Goal: Task Accomplishment & Management: Complete application form

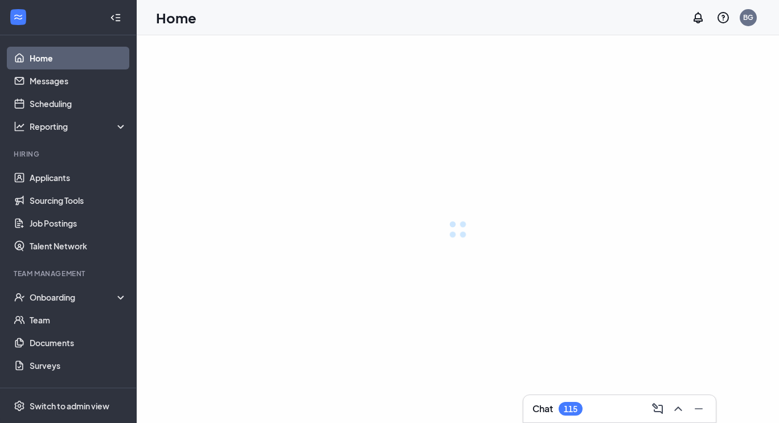
click at [700, 411] on icon "Minimize" at bounding box center [699, 409] width 14 height 14
click at [56, 294] on div "Onboarding" at bounding box center [74, 297] width 88 height 11
click at [55, 299] on div "Onboarding" at bounding box center [74, 297] width 88 height 11
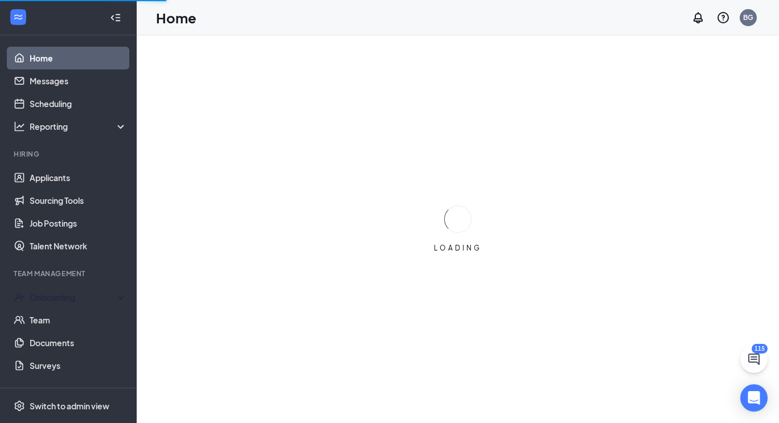
click at [60, 305] on div "Onboarding" at bounding box center [68, 297] width 137 height 23
click at [118, 296] on icon at bounding box center [122, 296] width 9 height 0
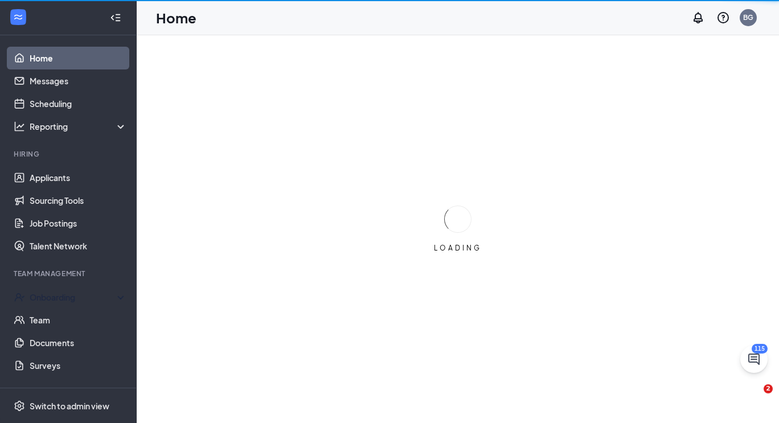
click at [63, 318] on link "Team" at bounding box center [78, 320] width 97 height 23
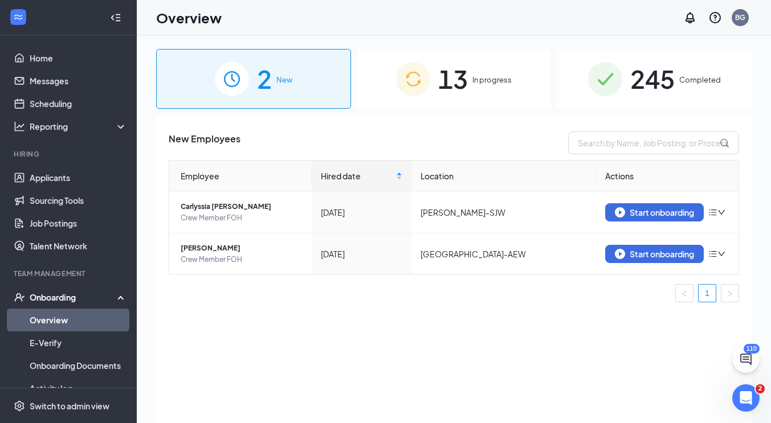
click at [489, 90] on div "13 In progress" at bounding box center [454, 79] width 195 height 60
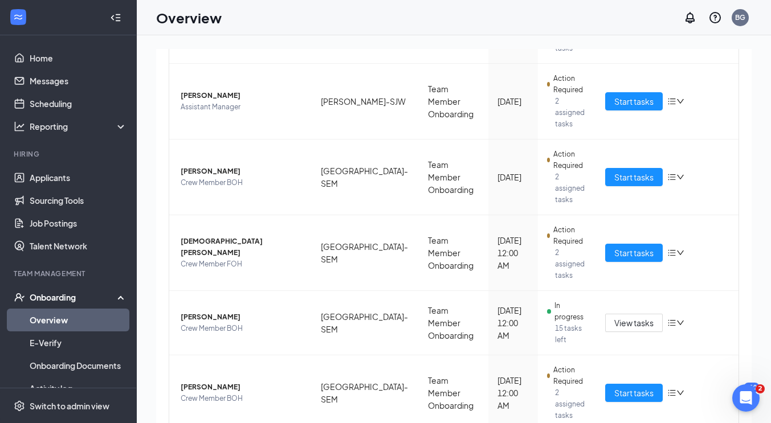
scroll to position [444, 0]
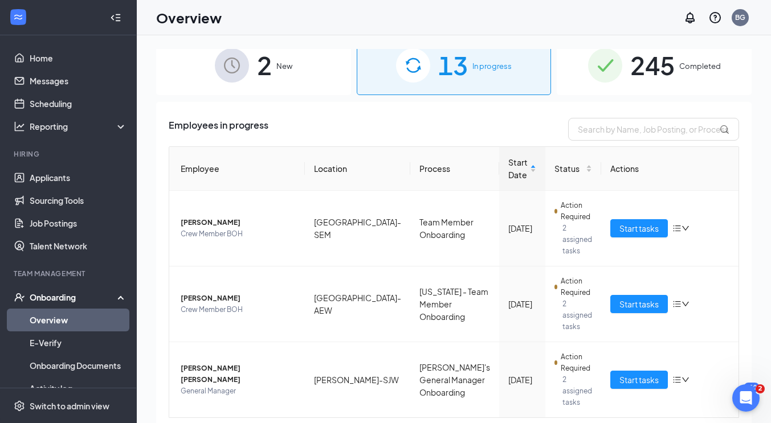
scroll to position [14, 0]
click at [626, 374] on span "Start tasks" at bounding box center [638, 380] width 39 height 13
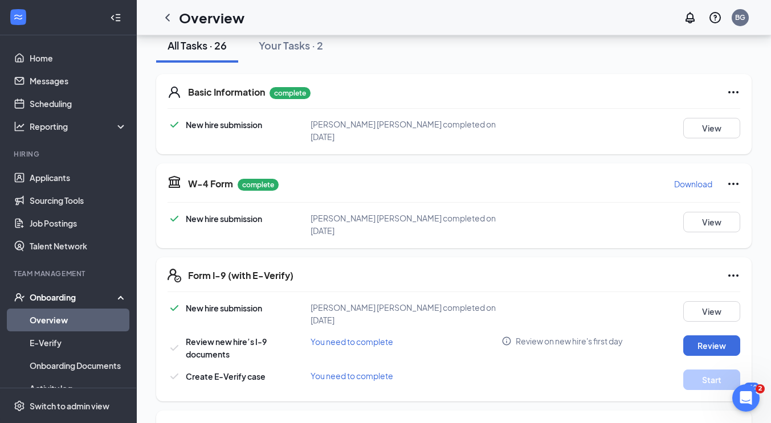
scroll to position [1, 0]
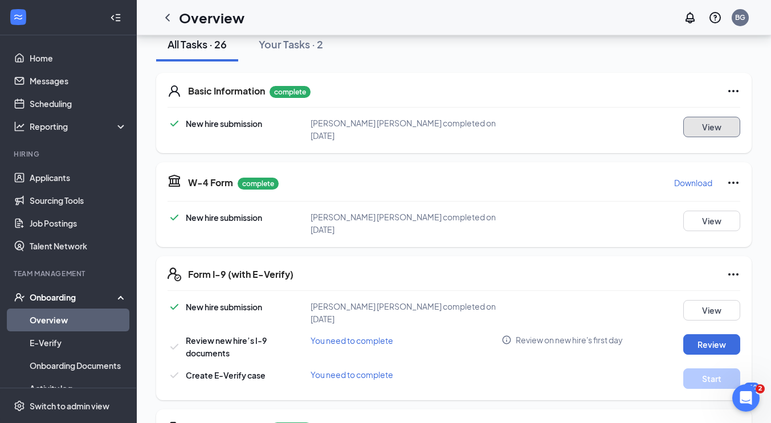
click at [707, 135] on button "View" at bounding box center [711, 127] width 57 height 21
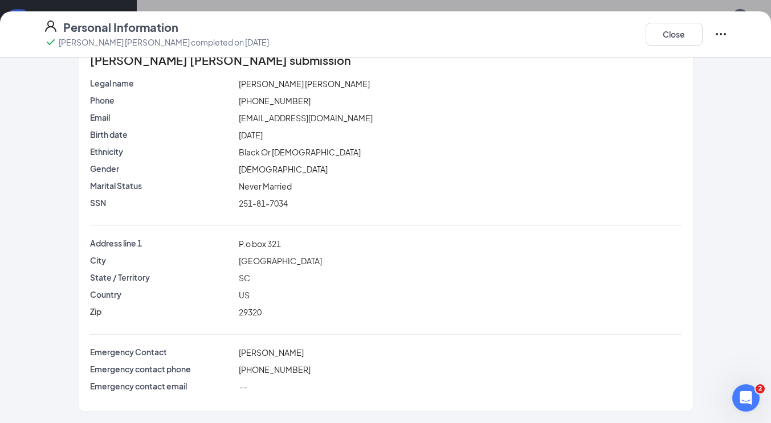
scroll to position [28, 0]
click at [673, 44] on button "Close" at bounding box center [673, 34] width 57 height 23
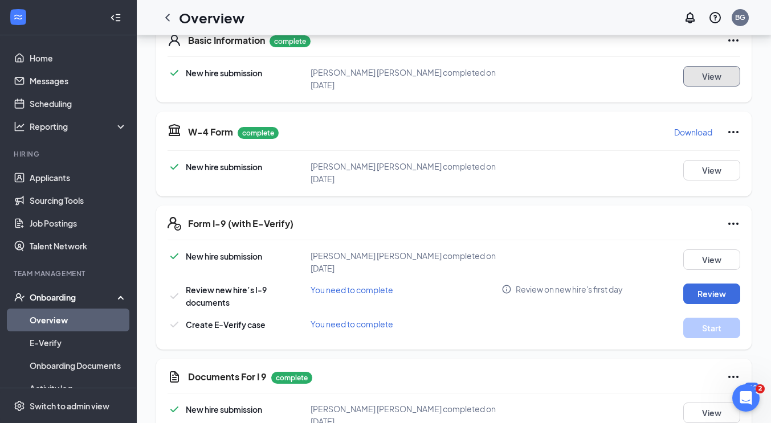
scroll to position [69, 0]
click at [693, 160] on button "View" at bounding box center [711, 170] width 57 height 21
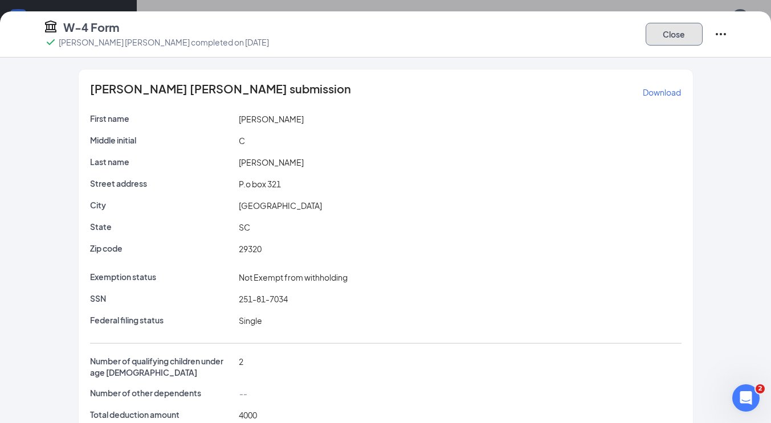
click at [674, 32] on button "Close" at bounding box center [673, 34] width 57 height 23
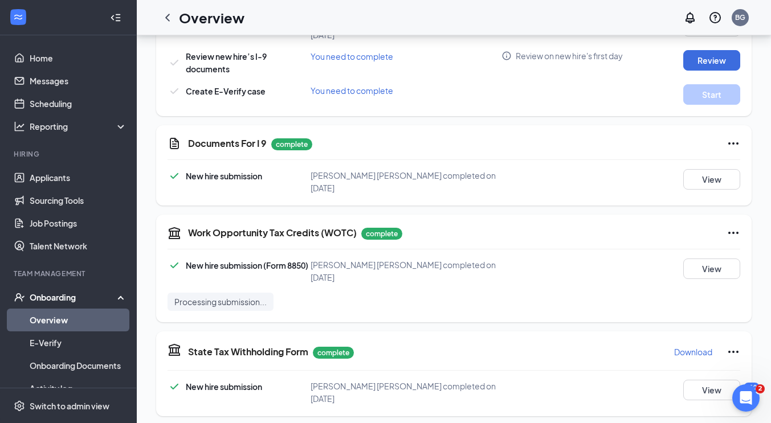
scroll to position [8, 0]
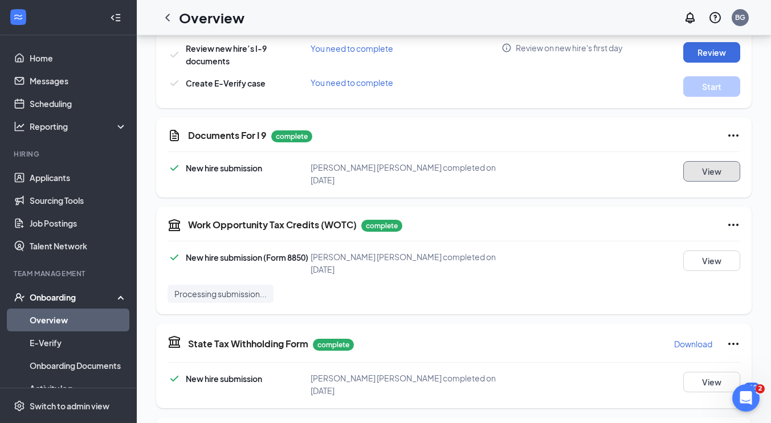
click at [709, 161] on button "View" at bounding box center [711, 171] width 57 height 21
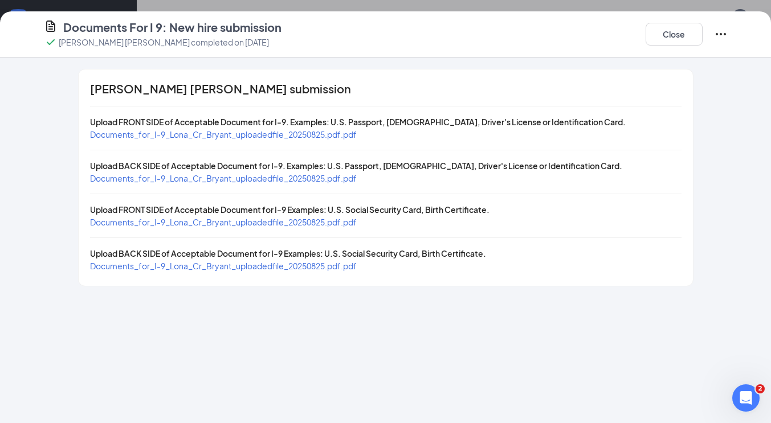
click at [313, 138] on span "Documents_for_I-9_Lona_Cr_Bryant_uploadedfile_20250825.pdf.pdf" at bounding box center [223, 134] width 267 height 10
click at [676, 40] on button "Close" at bounding box center [673, 34] width 57 height 23
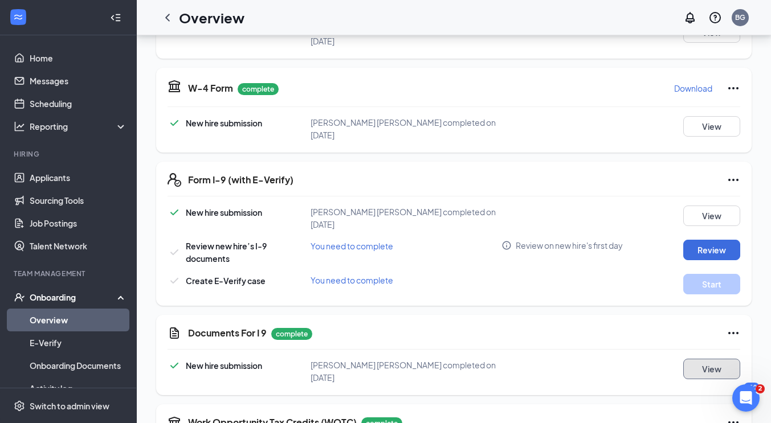
scroll to position [236, 0]
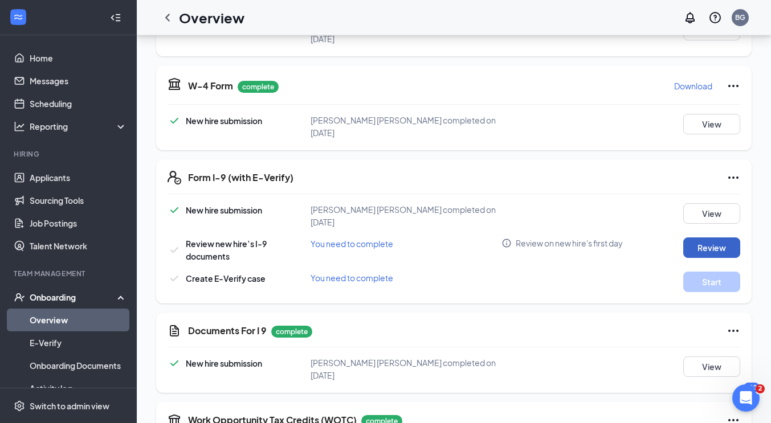
click at [699, 237] on button "Review" at bounding box center [711, 247] width 57 height 21
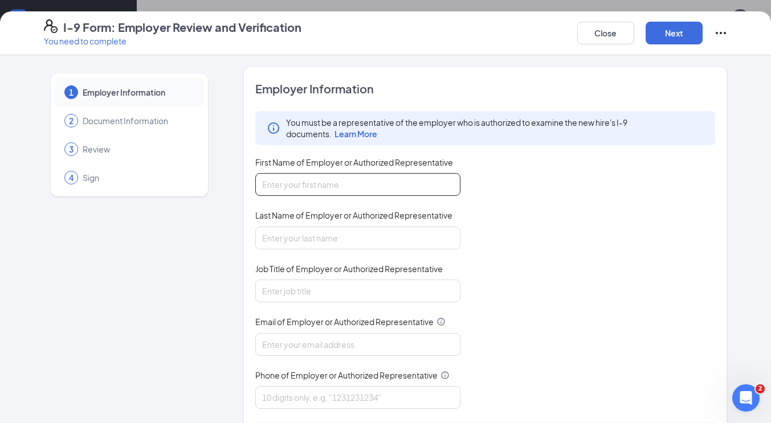
click at [356, 194] on input "First Name of Employer or Authorized Representative" at bounding box center [357, 184] width 205 height 23
click at [394, 186] on input "First Name of Employer or Authorized Representative" at bounding box center [357, 184] width 205 height 23
click at [418, 182] on input "First Name of Employer or Authorized Representative" at bounding box center [357, 184] width 205 height 23
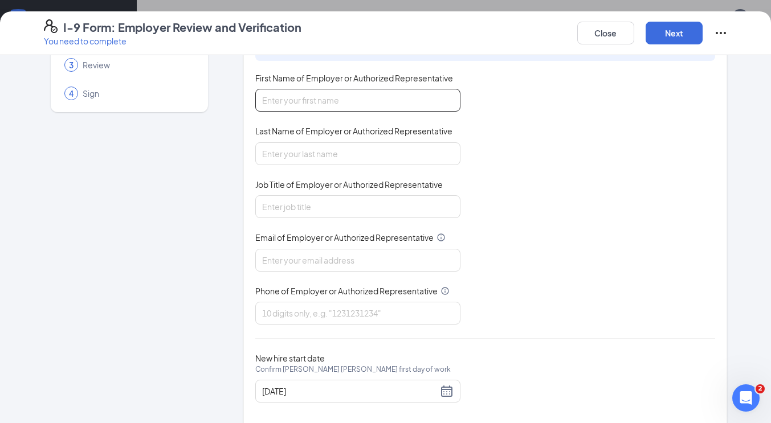
scroll to position [87, 0]
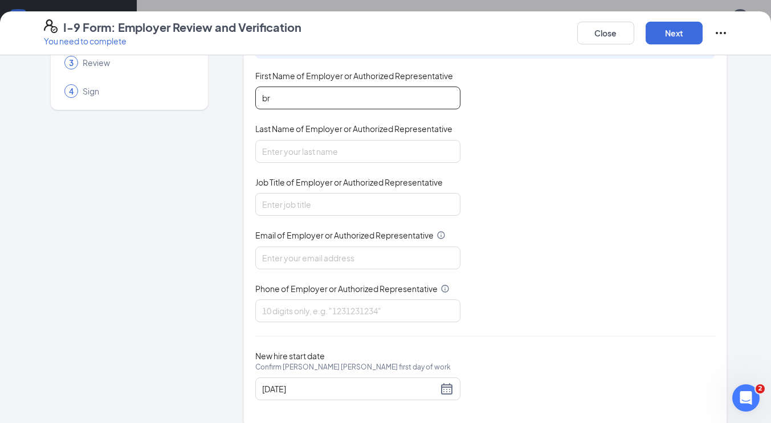
type input "b"
type input "[PERSON_NAME]"
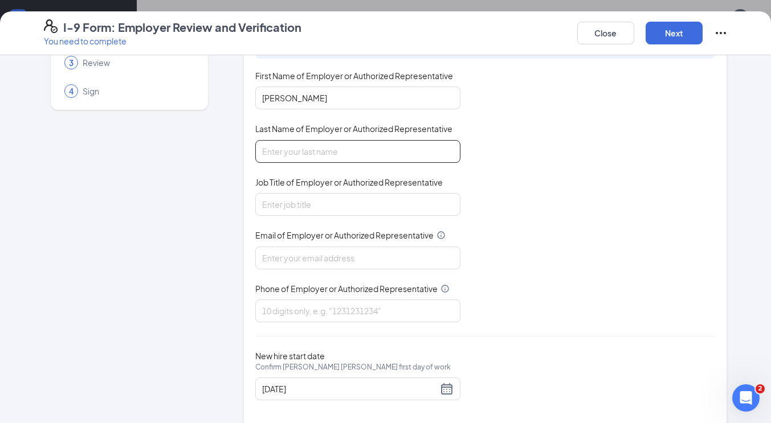
click at [439, 154] on input "Last Name of Employer or Authorized Representative" at bounding box center [357, 151] width 205 height 23
type input "Green"
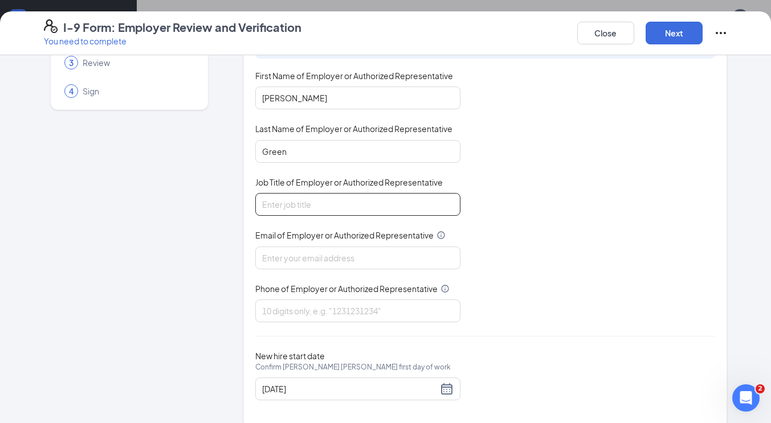
click at [322, 207] on input "Job Title of Employer or Authorized Representative" at bounding box center [357, 204] width 205 height 23
type input "District Manager"
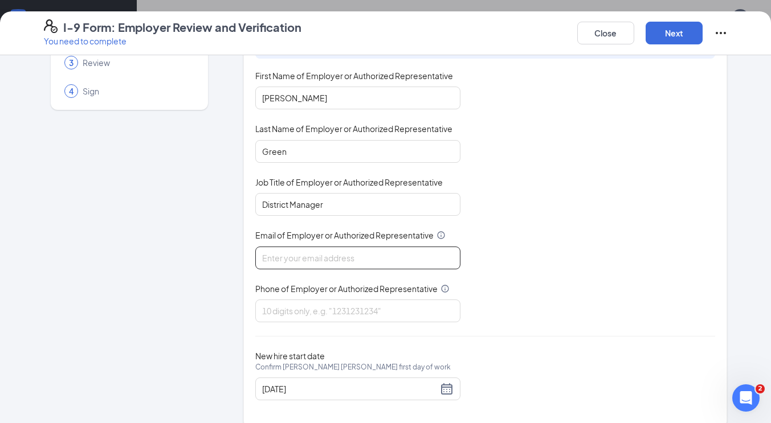
click at [376, 260] on input "Email of Employer or Authorized Representative" at bounding box center [357, 258] width 205 height 23
type input "[EMAIL_ADDRESS][DOMAIN_NAME]"
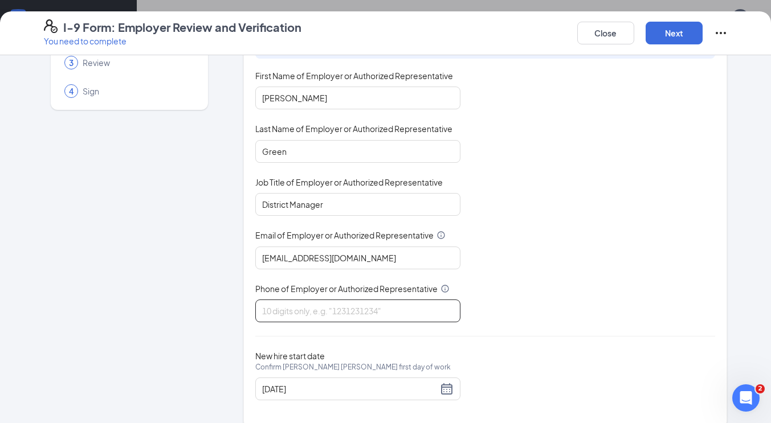
click at [297, 318] on input "Phone of Employer or Authorized Representative" at bounding box center [357, 311] width 205 height 23
type input "8647944501"
click at [621, 193] on div "You must be a representative of the employer who is authorized to examine the n…" at bounding box center [485, 173] width 460 height 298
click at [430, 312] on input "8647944501" at bounding box center [357, 311] width 205 height 23
click at [605, 261] on div "You must be a representative of the employer who is authorized to examine the n…" at bounding box center [485, 173] width 460 height 298
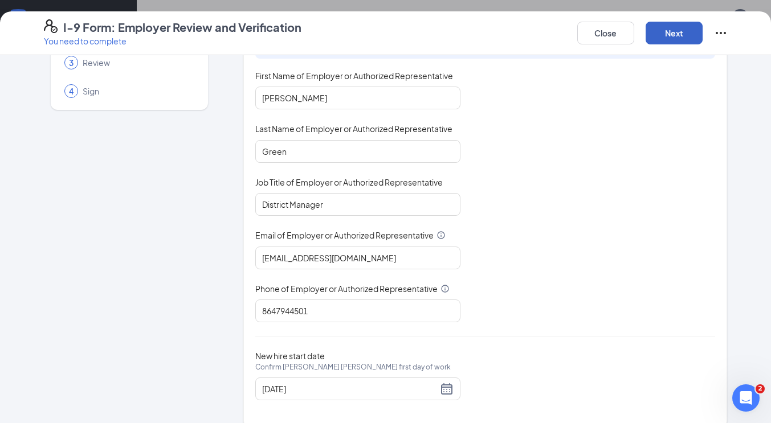
click at [674, 31] on button "Next" at bounding box center [673, 33] width 57 height 23
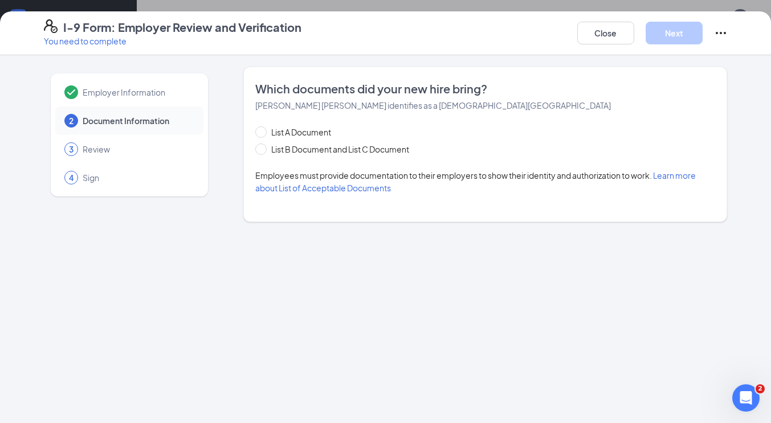
scroll to position [0, 0]
click at [399, 149] on span "List B Document and List C Document" at bounding box center [340, 149] width 147 height 13
click at [263, 149] on input "List B Document and List C Document" at bounding box center [259, 148] width 8 height 8
radio input "true"
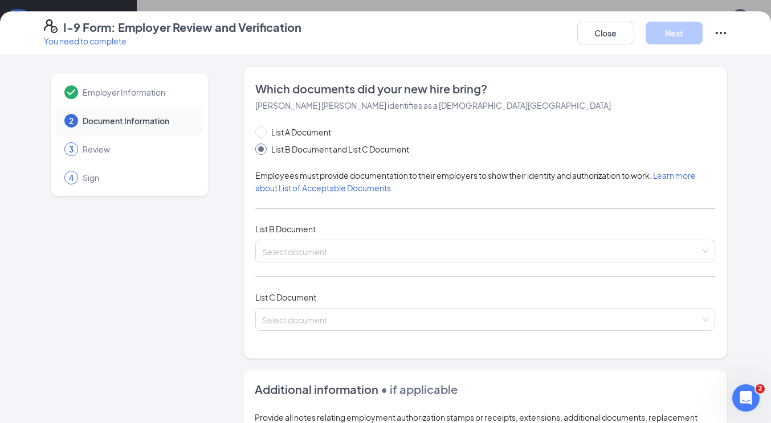
click at [388, 254] on input "search" at bounding box center [481, 248] width 439 height 17
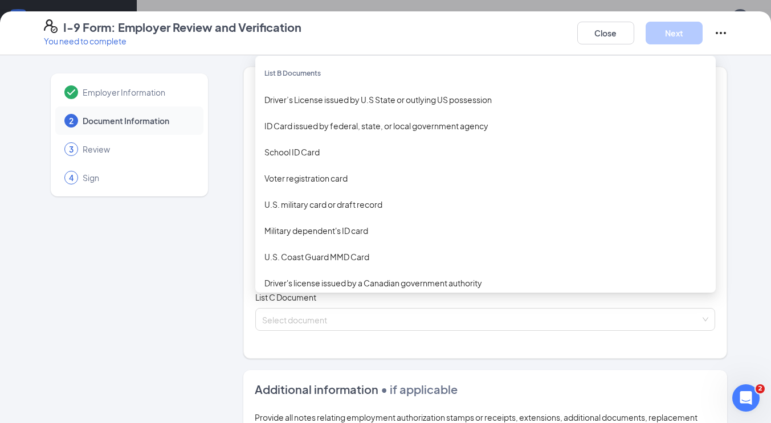
click at [400, 97] on div "Driver’s License issued by U.S State or outlying US possession" at bounding box center [485, 99] width 442 height 13
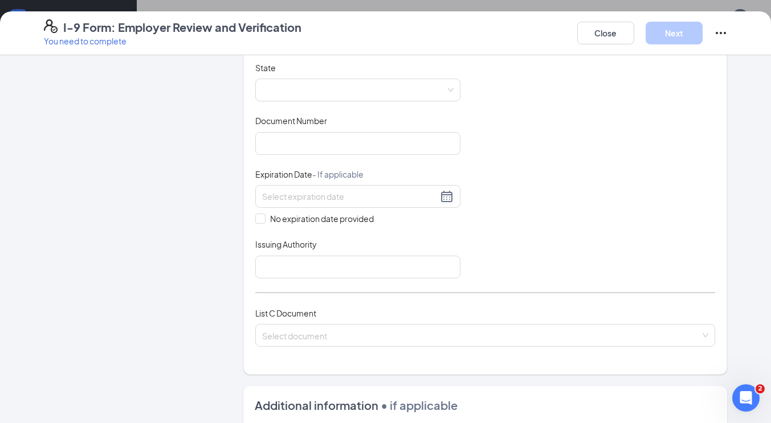
scroll to position [214, 0]
click at [413, 84] on span at bounding box center [357, 90] width 191 height 22
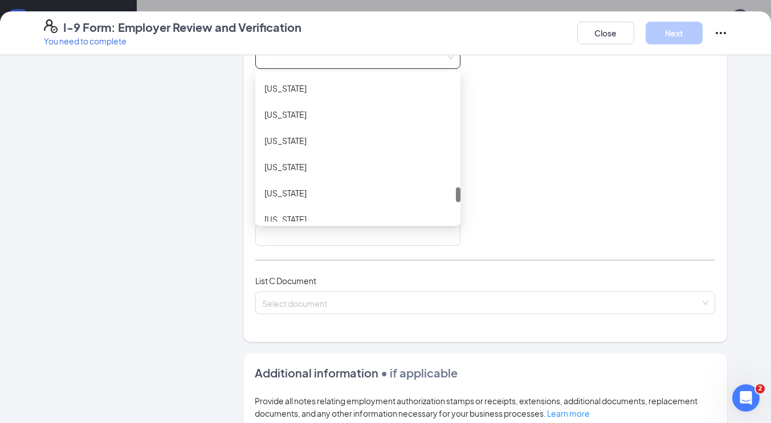
scroll to position [1095, 0]
click at [329, 146] on div "[US_STATE]" at bounding box center [357, 146] width 187 height 13
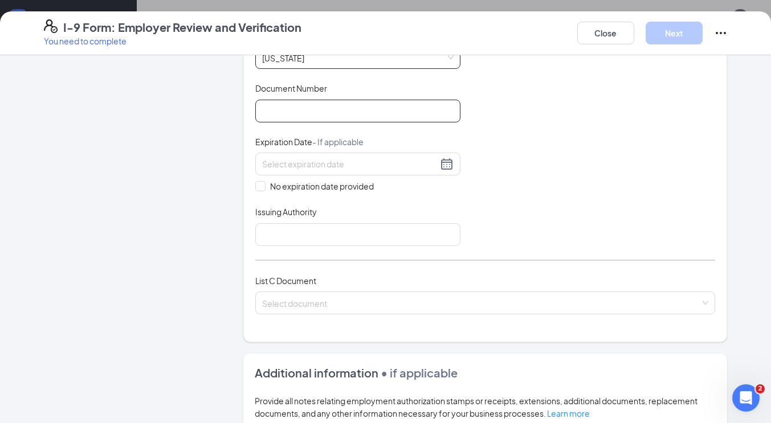
click at [348, 110] on input "Document Number" at bounding box center [357, 111] width 205 height 23
type input "100701113"
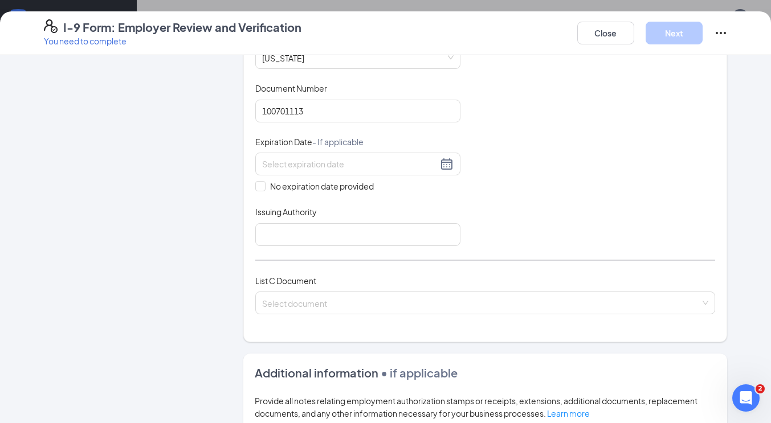
click at [335, 163] on input at bounding box center [349, 164] width 175 height 13
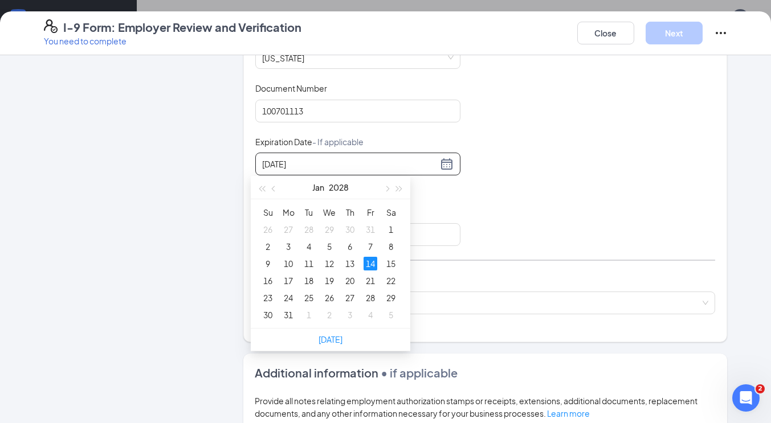
click at [360, 282] on td "21" at bounding box center [370, 280] width 21 height 17
click at [370, 264] on div "14" at bounding box center [370, 264] width 14 height 14
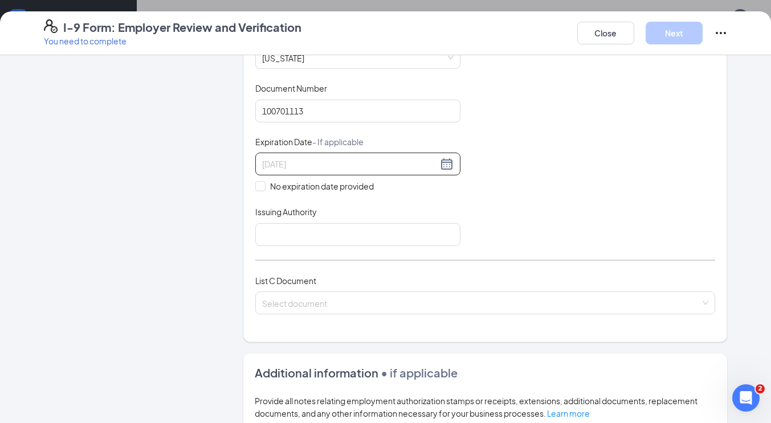
type input "[DATE]"
click at [411, 228] on input "Issuing Authority" at bounding box center [357, 234] width 205 height 23
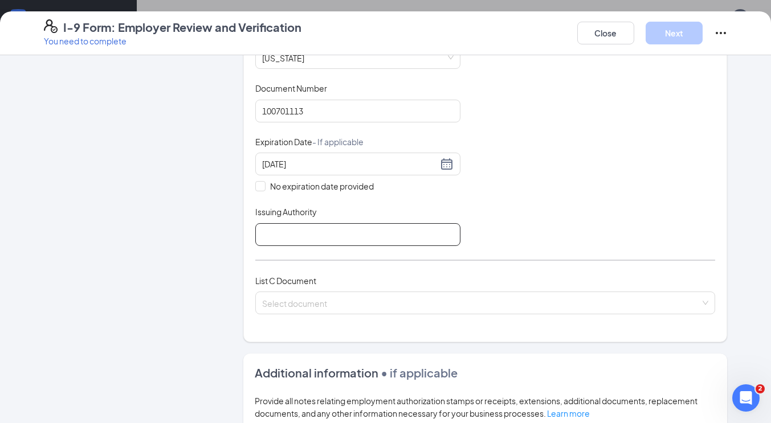
type input "[US_STATE]"
click at [422, 297] on input "search" at bounding box center [481, 300] width 439 height 17
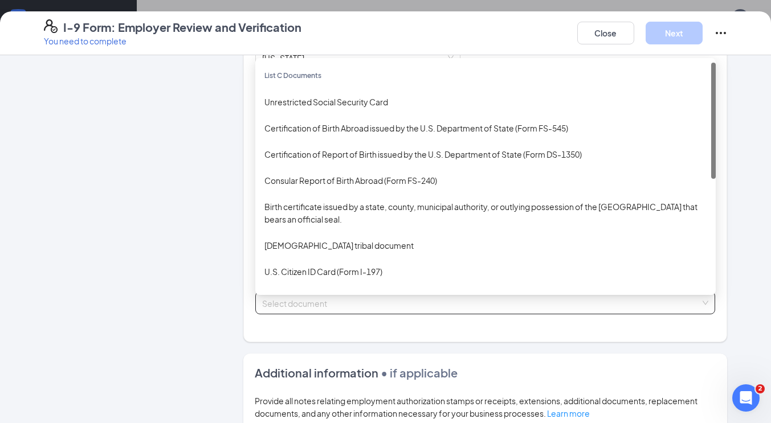
click at [464, 99] on div "Unrestricted Social Security Card" at bounding box center [485, 102] width 442 height 13
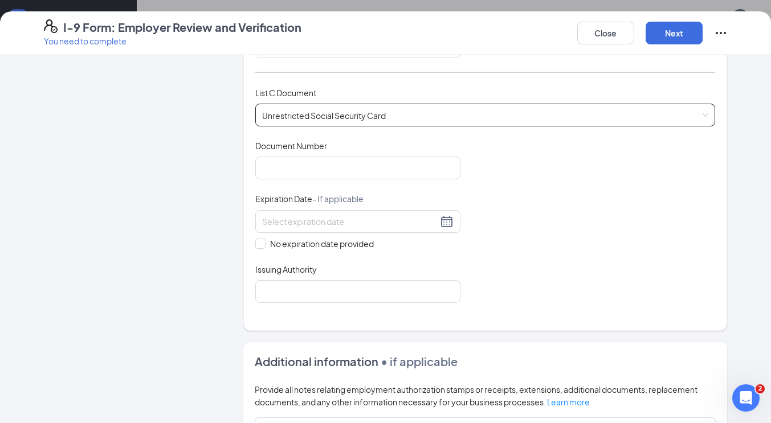
scroll to position [436, 0]
click at [268, 263] on span "Issuing Authority" at bounding box center [286, 268] width 62 height 11
click at [268, 279] on input "Issuing Authority" at bounding box center [357, 290] width 205 height 23
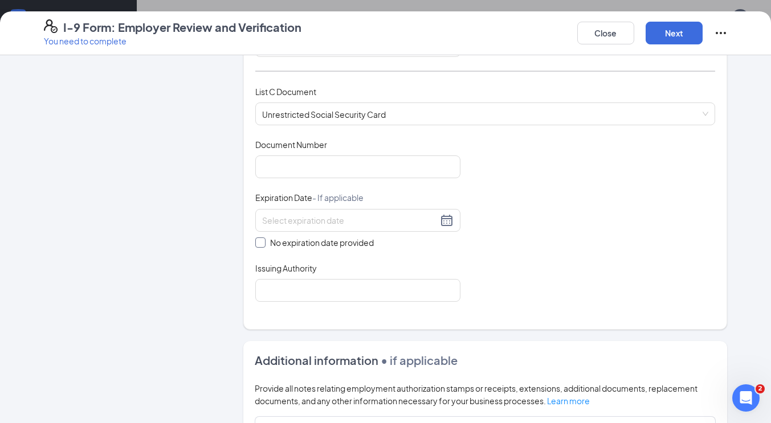
click at [255, 238] on input "No expiration date provided" at bounding box center [259, 241] width 8 height 8
checkbox input "true"
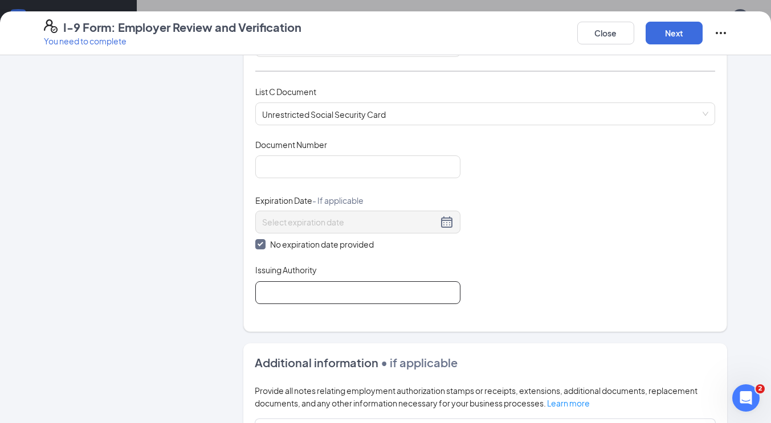
click at [297, 289] on input "Issuing Authority" at bounding box center [357, 292] width 205 height 23
type input "SSC"
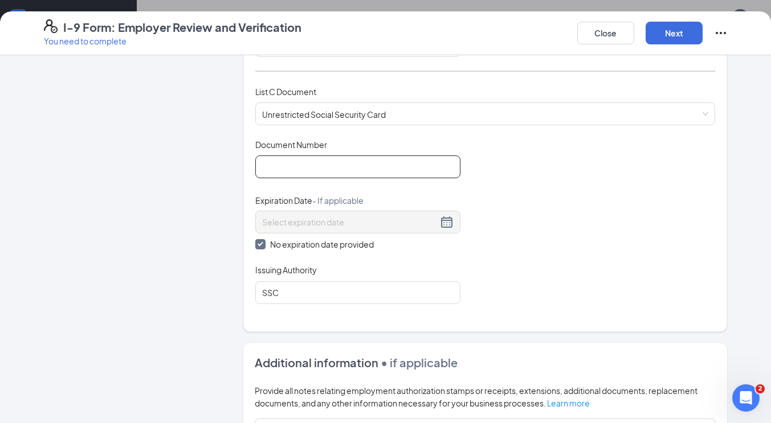
click at [380, 166] on input "Document Number" at bounding box center [357, 166] width 205 height 23
type input "251817034"
click at [646, 165] on div "Document Title Unrestricted Social Security Card Document Number 251817034 Expi…" at bounding box center [485, 221] width 460 height 165
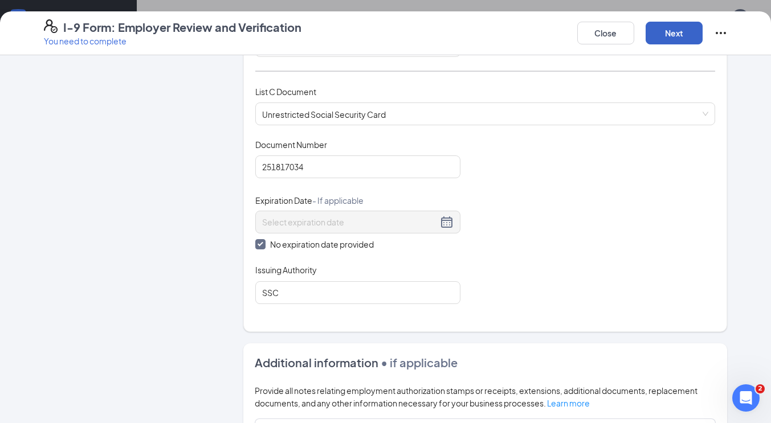
click at [673, 43] on button "Next" at bounding box center [673, 33] width 57 height 23
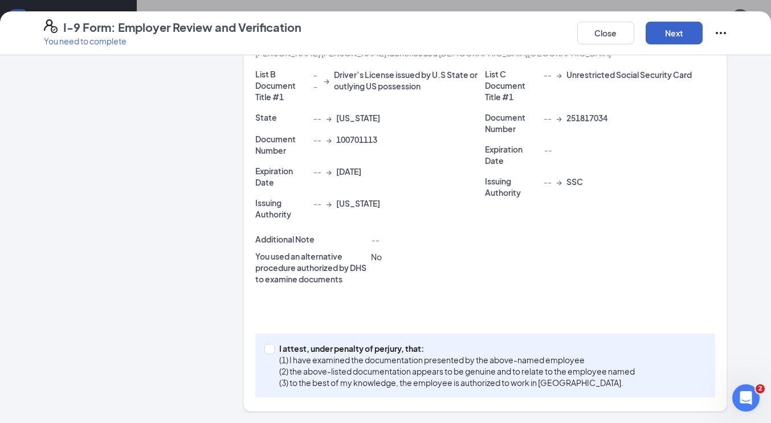
scroll to position [286, 0]
click at [585, 379] on p "(3) to the best of my knowledge, the employee is authorized to work in [GEOGRAP…" at bounding box center [456, 383] width 355 height 11
click at [272, 353] on input "I attest, under penalty of [PERSON_NAME], that: (1) I have examined the documen…" at bounding box center [268, 349] width 8 height 8
checkbox input "true"
click at [675, 40] on button "Next" at bounding box center [673, 33] width 57 height 23
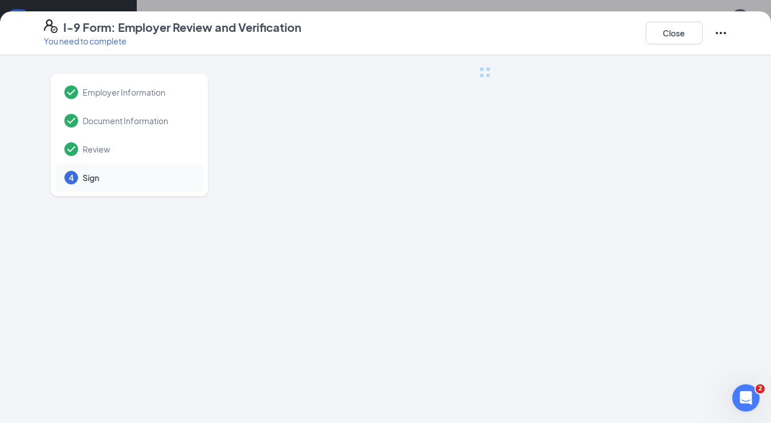
scroll to position [0, 0]
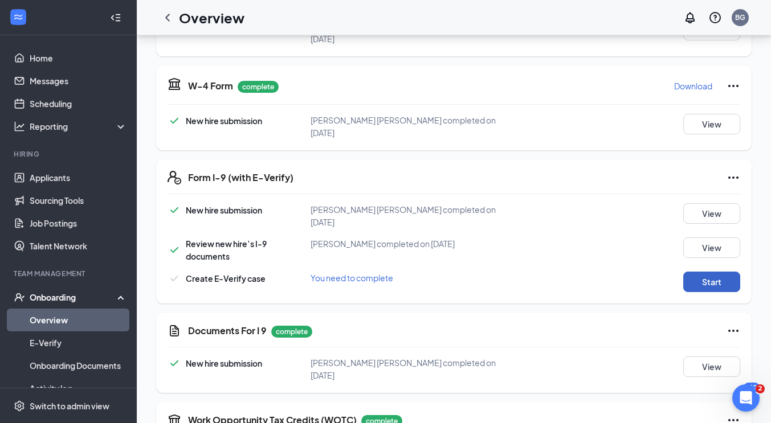
click at [701, 275] on button "Start" at bounding box center [711, 282] width 57 height 21
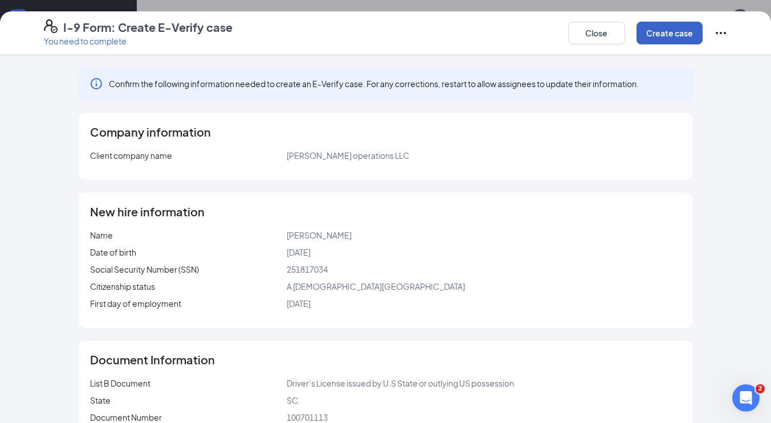
click at [670, 28] on button "Create case" at bounding box center [669, 33] width 66 height 23
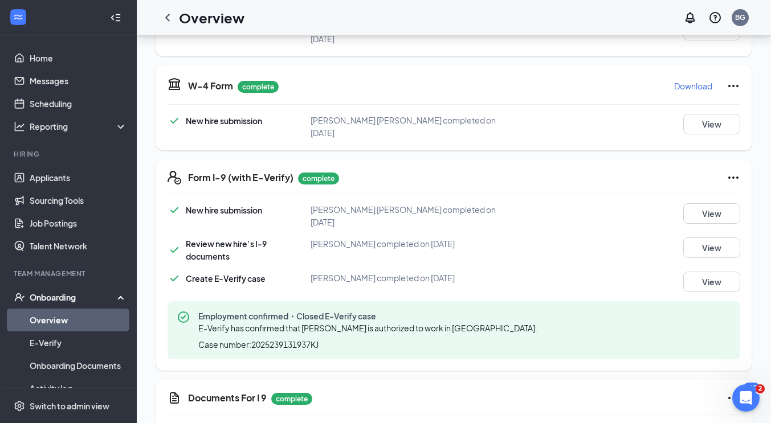
click at [108, 327] on link "Overview" at bounding box center [78, 320] width 97 height 23
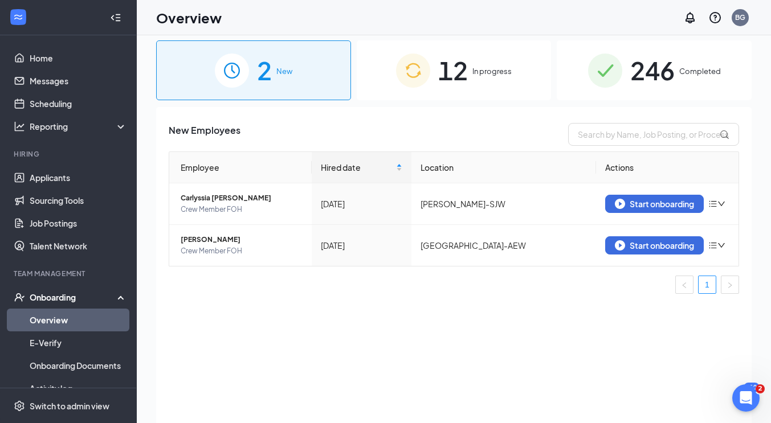
scroll to position [10, 0]
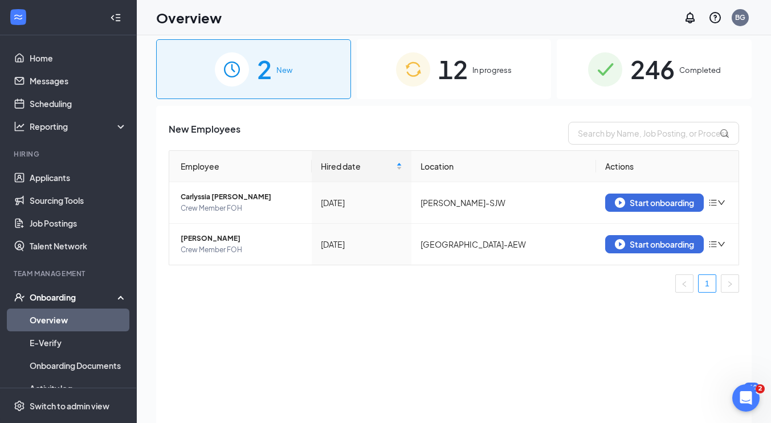
click at [398, 62] on img at bounding box center [413, 69] width 34 height 34
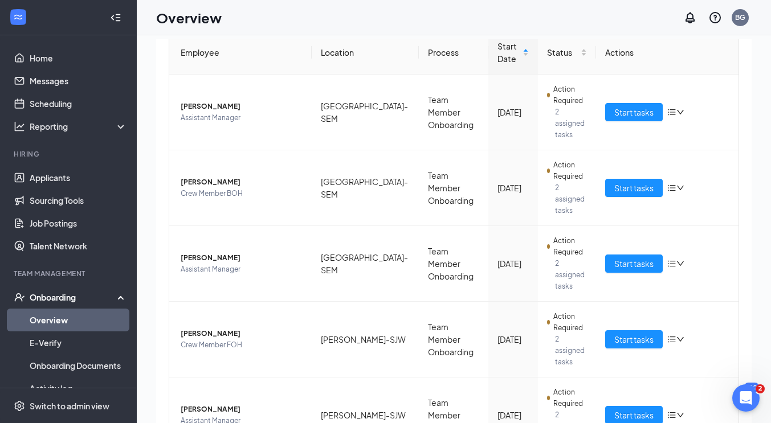
scroll to position [121, 0]
